Goal: Task Accomplishment & Management: Complete application form

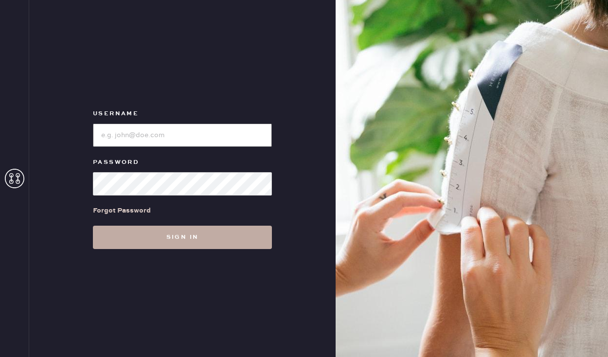
type input "sezanesanfrancisco"
click at [178, 238] on button "Sign in" at bounding box center [182, 237] width 179 height 23
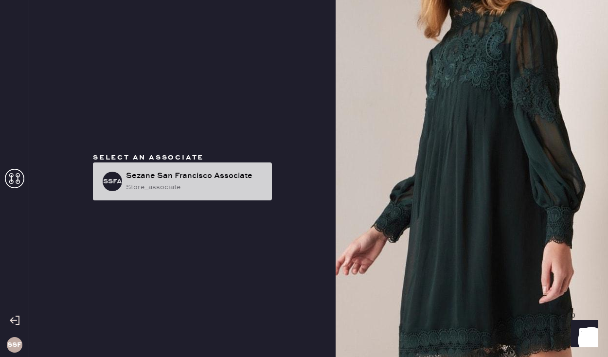
click at [181, 189] on div "store_associate" at bounding box center [195, 187] width 138 height 11
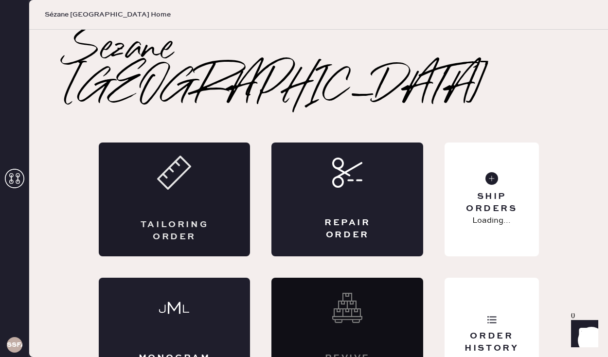
click at [190, 219] on div "Tailoring Order" at bounding box center [175, 231] width 74 height 24
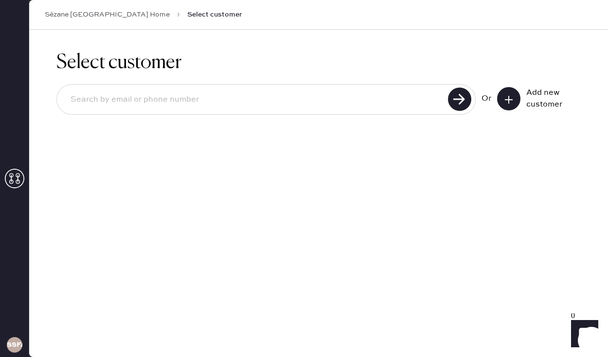
click at [366, 101] on input at bounding box center [254, 100] width 382 height 22
type input "[PERSON_NAME][EMAIL_ADDRESS][PERSON_NAME][DOMAIN_NAME]"
click at [507, 92] on button at bounding box center [508, 98] width 23 height 23
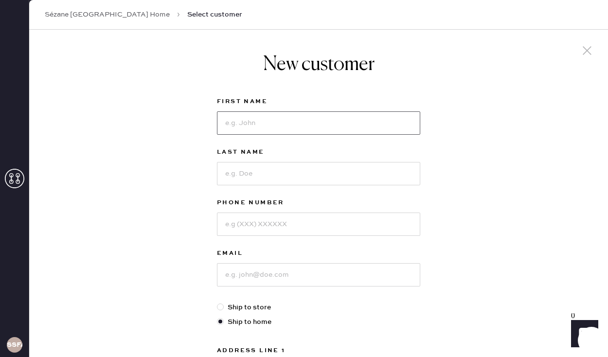
click at [383, 127] on input at bounding box center [318, 122] width 203 height 23
type input "[PERSON_NAME]"
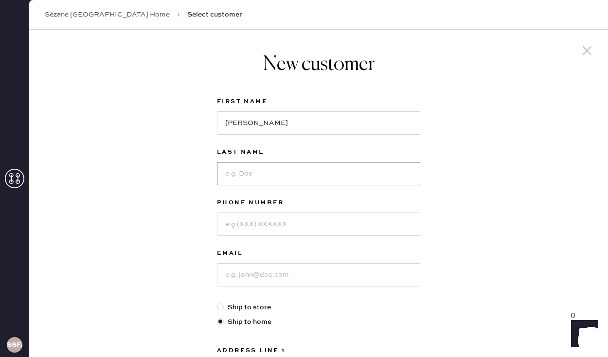
click at [355, 175] on input at bounding box center [318, 173] width 203 height 23
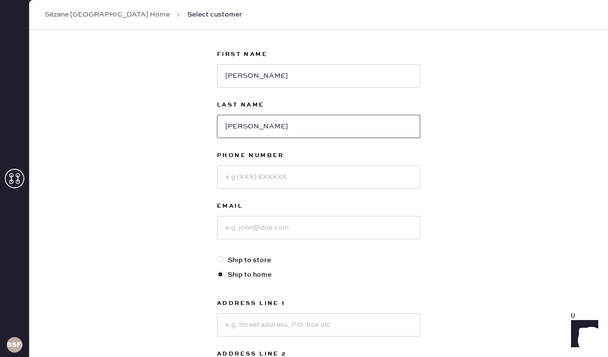
type input "[PERSON_NAME]"
click at [286, 178] on input at bounding box center [318, 176] width 203 height 23
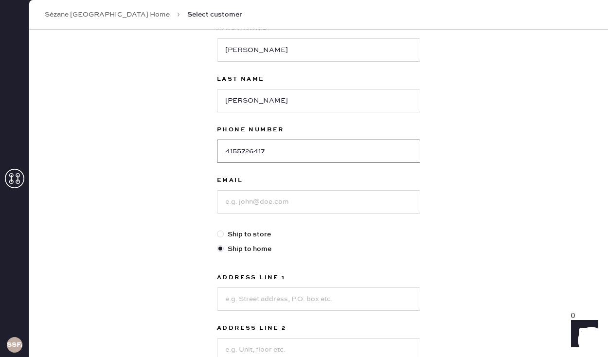
type input "4155726417"
click at [260, 203] on input at bounding box center [318, 201] width 203 height 23
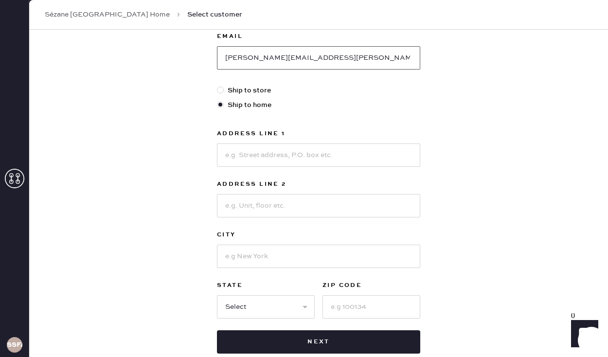
scroll to position [193, 0]
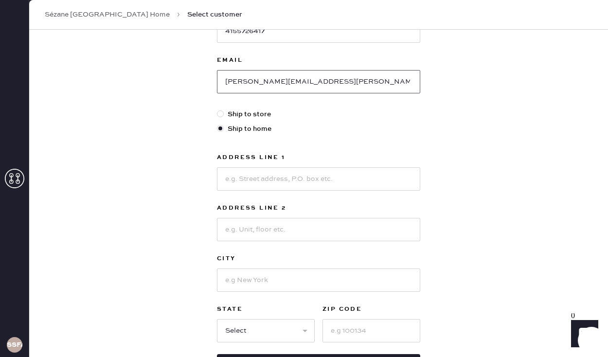
type input "[PERSON_NAME][EMAIL_ADDRESS][PERSON_NAME][DOMAIN_NAME]"
click at [294, 184] on input at bounding box center [318, 178] width 203 height 23
type input "[STREET_ADDRESS]"
click at [242, 232] on input at bounding box center [318, 229] width 203 height 23
type input "$"
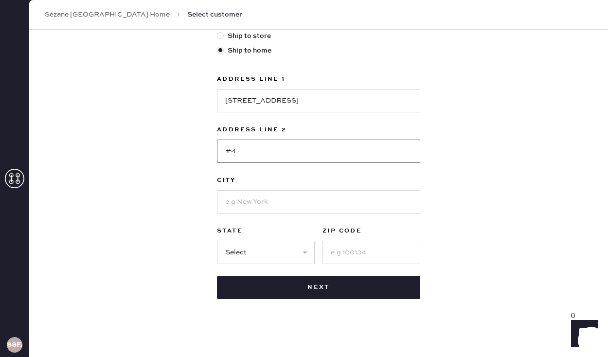
scroll to position [274, 0]
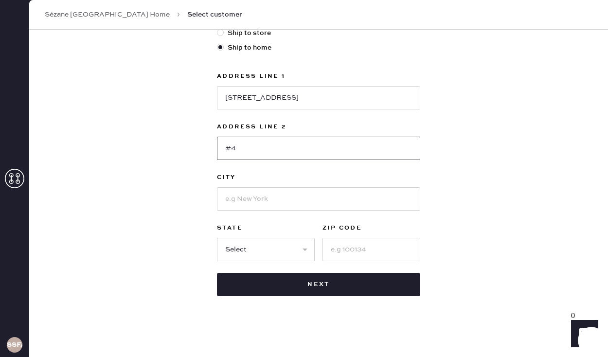
type input "#4"
click at [274, 199] on input at bounding box center [318, 198] width 203 height 23
type input "[GEOGRAPHIC_DATA]"
click at [227, 233] on label "State" at bounding box center [266, 228] width 98 height 12
click at [359, 245] on input at bounding box center [371, 249] width 98 height 23
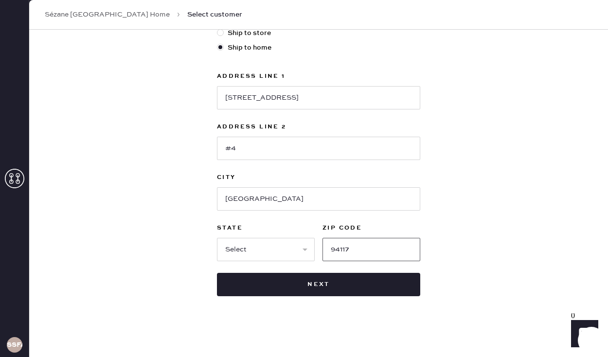
type input "94117"
click at [296, 252] on select "Select AK AL AR AZ CA CO CT [GEOGRAPHIC_DATA] DE FL [GEOGRAPHIC_DATA] HI [GEOGR…" at bounding box center [266, 249] width 98 height 23
select select "CA"
click at [185, 244] on div "New customer First Name [PERSON_NAME] Last Name [PERSON_NAME] Phone Number [PHO…" at bounding box center [318, 56] width 579 height 603
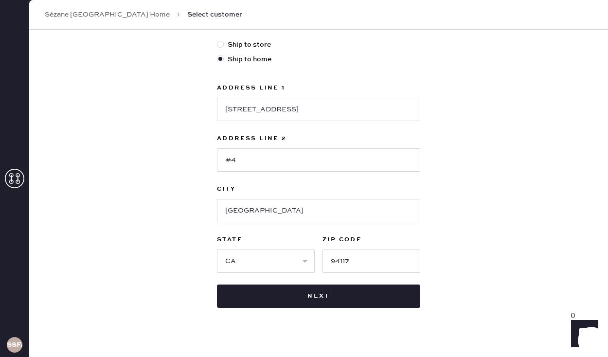
scroll to position [266, 0]
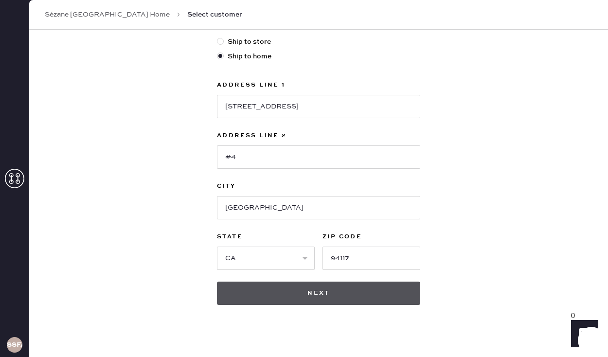
click at [311, 296] on button "Next" at bounding box center [318, 293] width 203 height 23
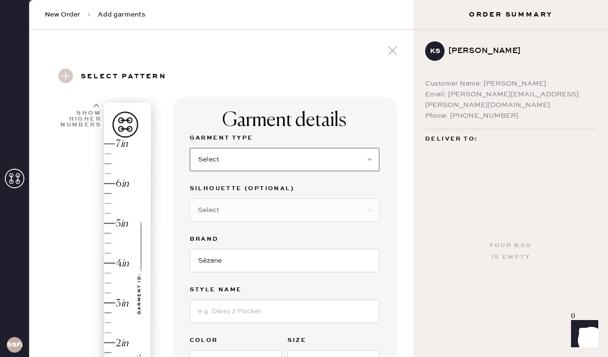
click at [331, 160] on select "Select Basic Skirt Jeans Leggings Pants Pencil Skirt Shorts Basic Sleeved Dress…" at bounding box center [285, 159] width 190 height 23
select select "2"
click at [311, 208] on select "Select Shorts Cropped Flare Boot Cut Straight Skinny Other" at bounding box center [285, 209] width 190 height 23
select select "7"
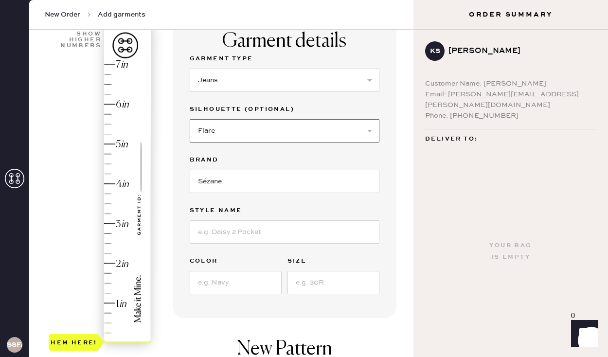
scroll to position [103, 0]
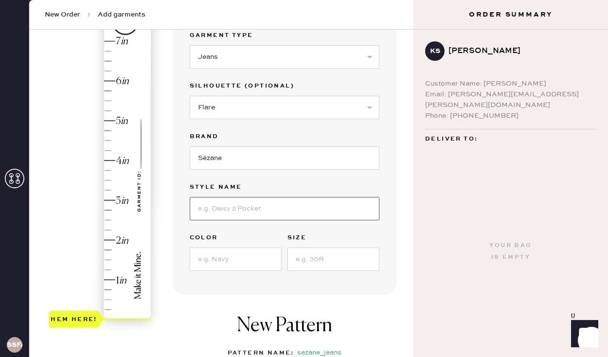
click at [275, 207] on input at bounding box center [285, 208] width 190 height 23
type input "Le Wide Leg"
click at [248, 263] on input at bounding box center [236, 259] width 92 height 23
type input "[PERSON_NAME]"
click at [315, 263] on input at bounding box center [333, 259] width 92 height 23
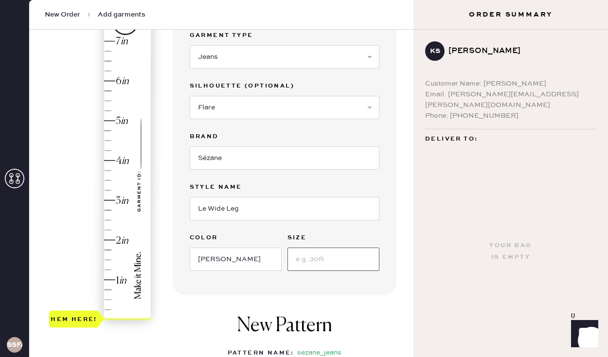
click at [315, 263] on input at bounding box center [333, 259] width 92 height 23
type input "T.42 (10 US)"
click at [368, 277] on div "Garment Type Select Basic Skirt Jeans Leggings Pants Pencil Skirt Shorts Basic …" at bounding box center [285, 156] width 190 height 253
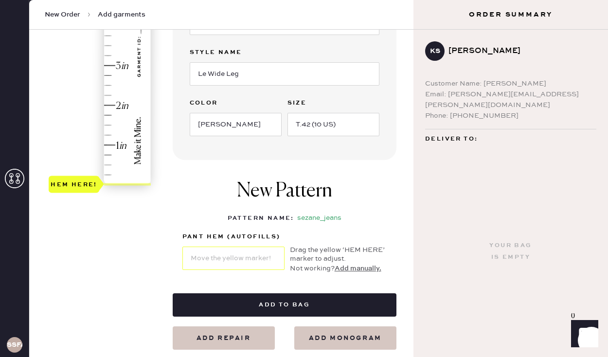
scroll to position [231, 0]
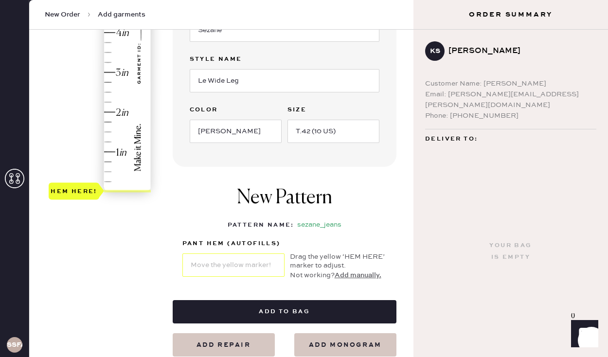
type input "2.75"
click at [106, 84] on div "Hem here!" at bounding box center [101, 52] width 104 height 287
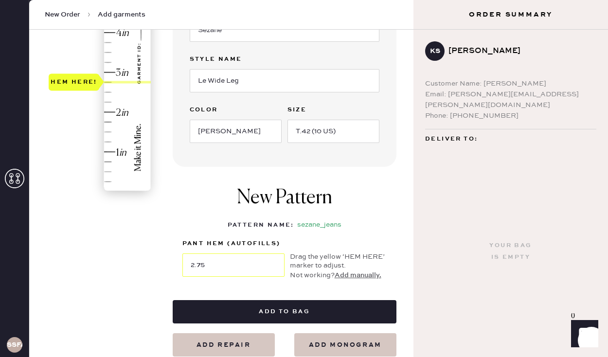
click at [102, 258] on div "1 in 2 in 3 in 4 in 5 in 6 in 7 in Show higher numbers Show lower numbers Hem h…" at bounding box center [82, 111] width 66 height 490
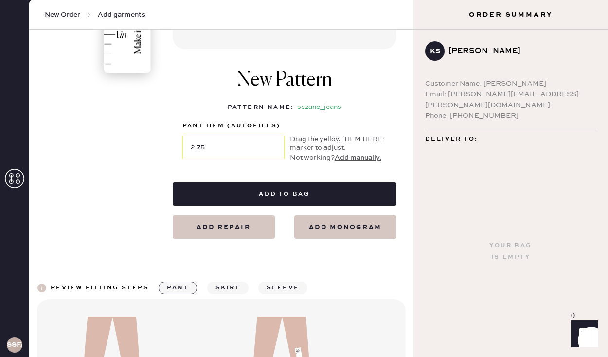
scroll to position [353, 0]
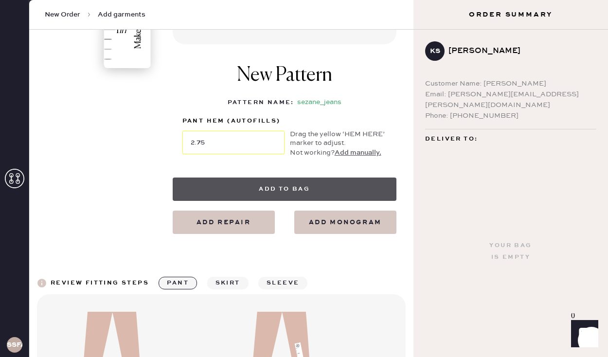
click at [267, 183] on button "Add to bag" at bounding box center [285, 189] width 224 height 23
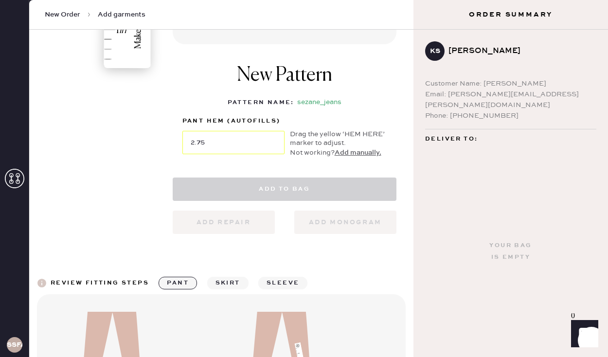
select select
select select "2"
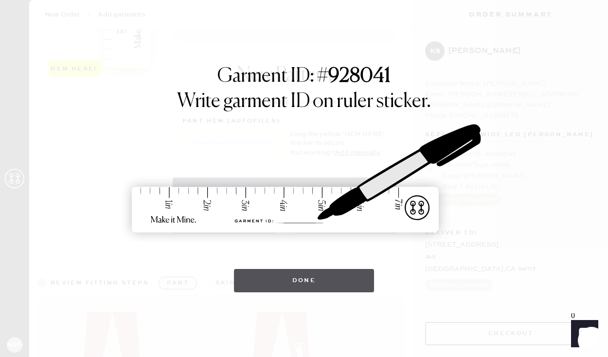
click at [294, 281] on button "Done" at bounding box center [304, 280] width 141 height 23
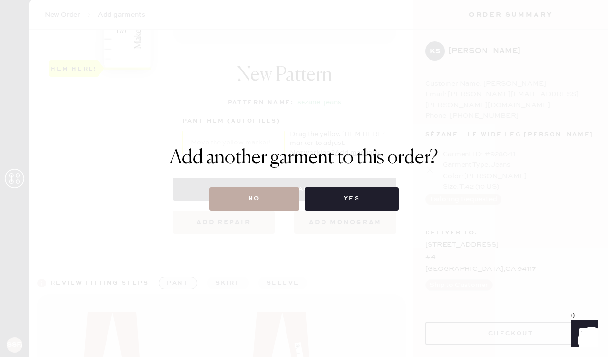
click at [260, 204] on button "No" at bounding box center [254, 198] width 90 height 23
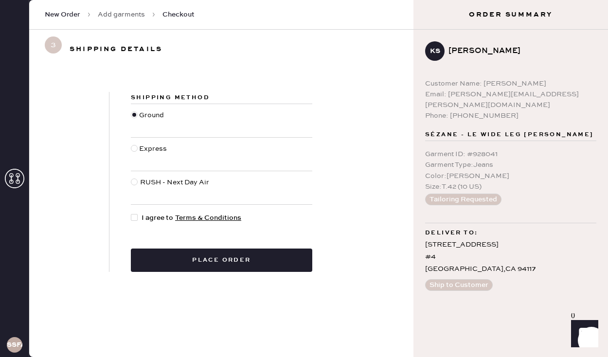
click at [135, 218] on div at bounding box center [134, 217] width 7 height 7
click at [131, 213] on input "I agree to Terms & Conditions" at bounding box center [131, 213] width 0 height 0
checkbox input "true"
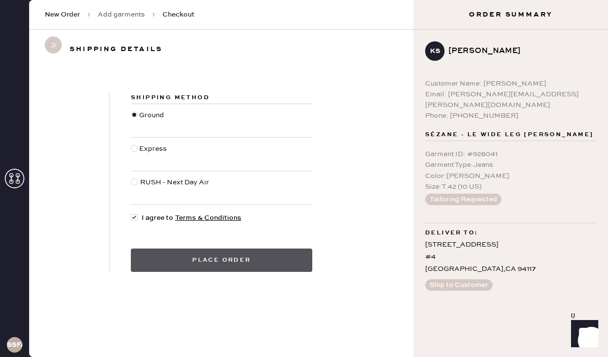
click at [225, 259] on button "Place order" at bounding box center [221, 260] width 181 height 23
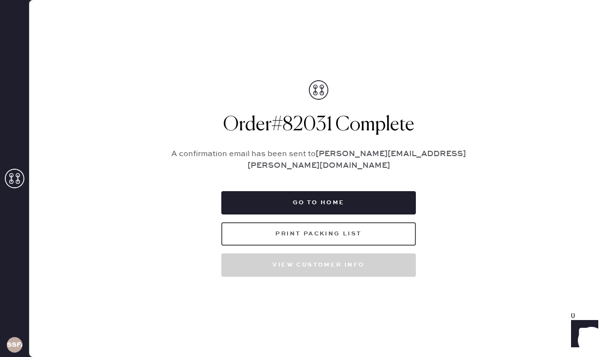
click at [318, 229] on button "Print Packing List" at bounding box center [318, 233] width 195 height 23
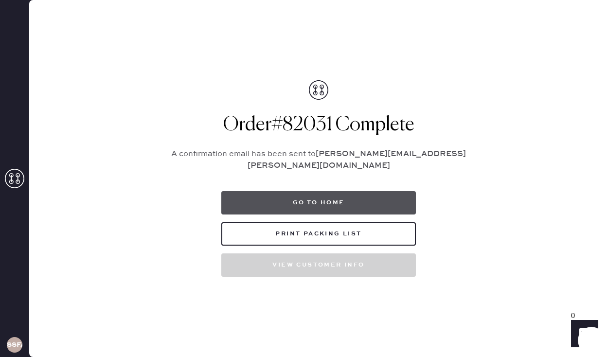
click at [283, 200] on button "Go to home" at bounding box center [318, 202] width 195 height 23
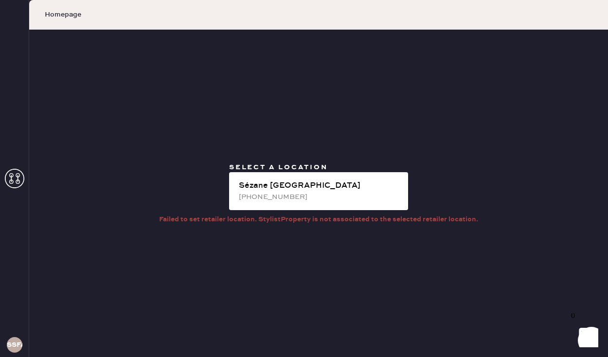
click at [18, 178] on use at bounding box center [14, 178] width 19 height 19
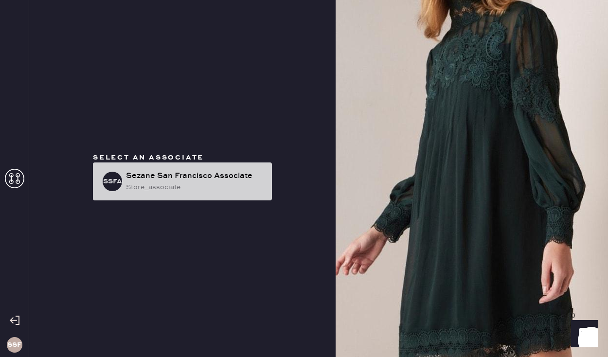
click at [205, 177] on div "Sezane San Francisco Associate" at bounding box center [195, 176] width 138 height 12
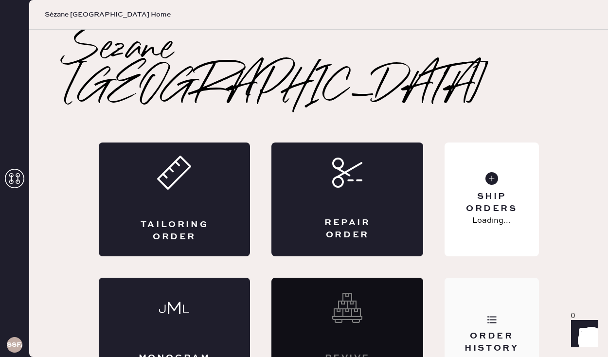
click at [480, 330] on div "Order History" at bounding box center [491, 342] width 78 height 24
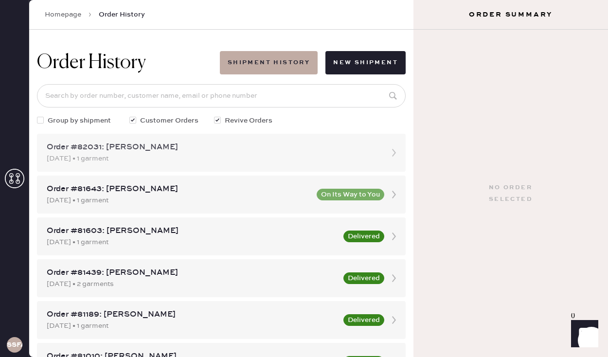
click at [327, 160] on div "[DATE] • 1 garment" at bounding box center [213, 158] width 332 height 11
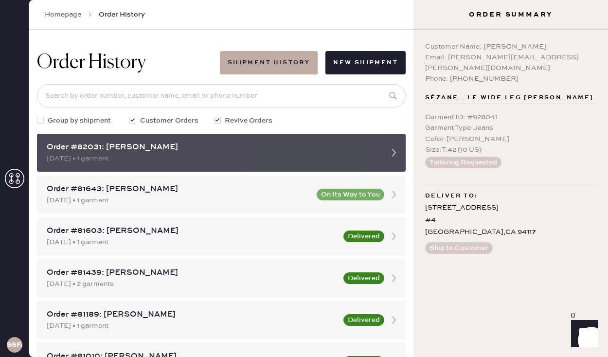
click at [392, 151] on icon at bounding box center [393, 152] width 19 height 19
click at [374, 150] on div "Order #82031: [PERSON_NAME]" at bounding box center [213, 148] width 332 height 12
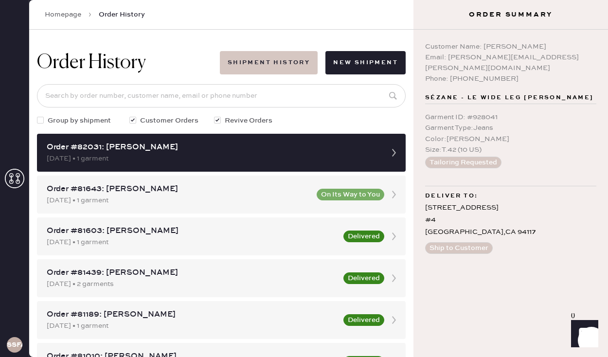
click at [271, 60] on button "Shipment History" at bounding box center [269, 62] width 98 height 23
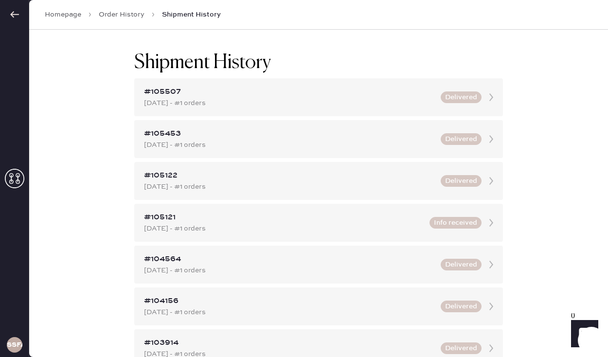
click at [16, 12] on icon at bounding box center [15, 15] width 10 height 10
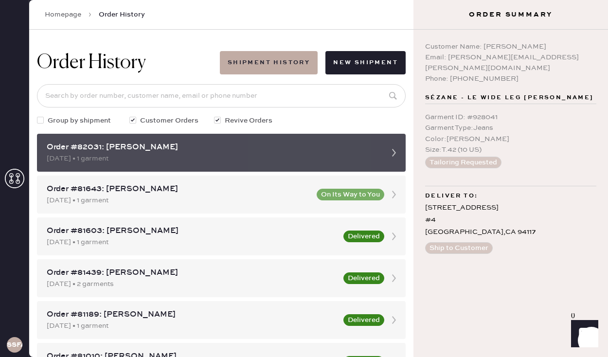
click at [211, 150] on div "Order #82031: [PERSON_NAME]" at bounding box center [213, 148] width 332 height 12
click at [385, 149] on icon at bounding box center [393, 152] width 19 height 19
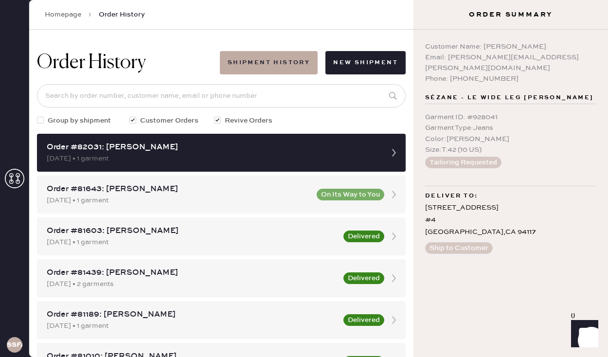
click at [78, 14] on link "Homepage" at bounding box center [63, 15] width 36 height 10
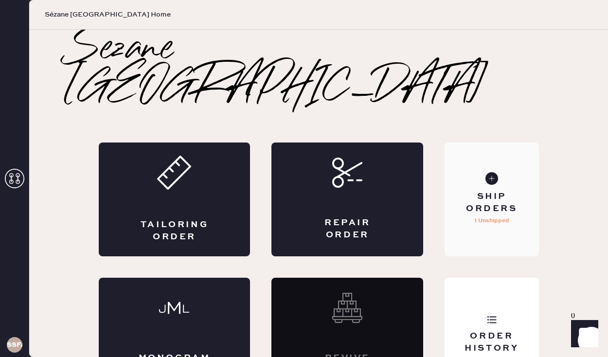
click at [506, 202] on div "Ship Orders 1 Unshipped" at bounding box center [492, 200] width 94 height 114
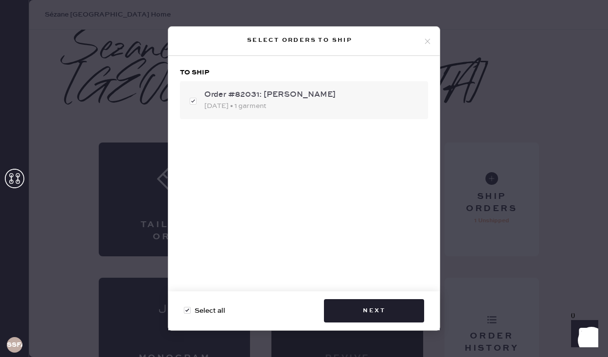
click at [326, 107] on div "[DATE] • 1 garment" at bounding box center [312, 106] width 216 height 11
checkbox input "false"
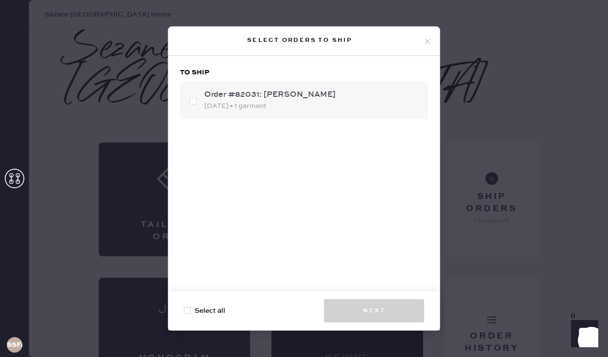
click at [326, 107] on div "[DATE] • 1 garment" at bounding box center [312, 106] width 216 height 11
checkbox input "true"
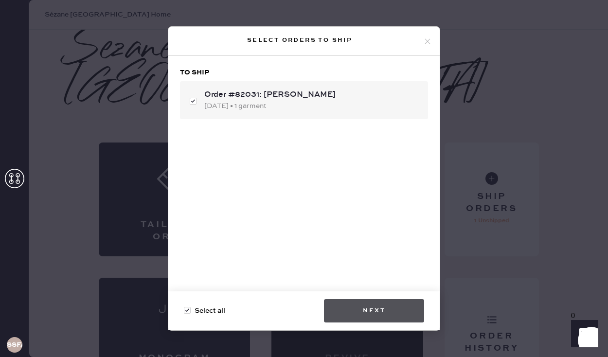
click at [347, 302] on button "Next" at bounding box center [374, 310] width 100 height 23
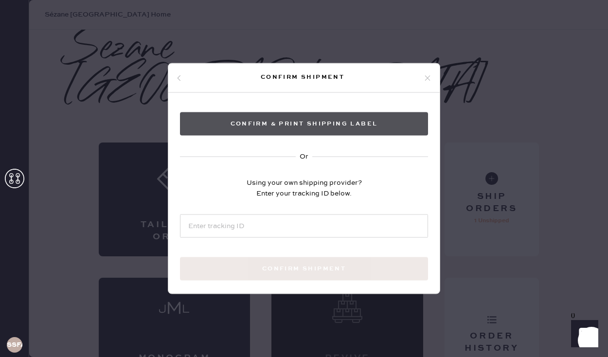
click at [340, 122] on button "Confirm & Print shipping label" at bounding box center [304, 123] width 248 height 23
